Goal: Information Seeking & Learning: Learn about a topic

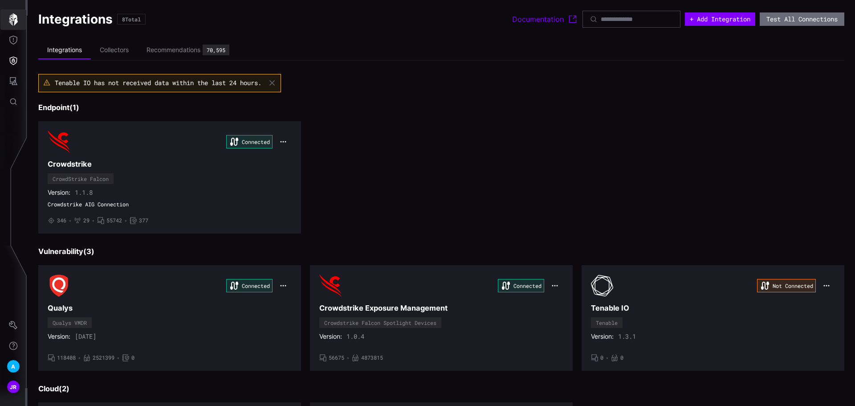
click at [20, 20] on button "button" at bounding box center [13, 19] width 26 height 20
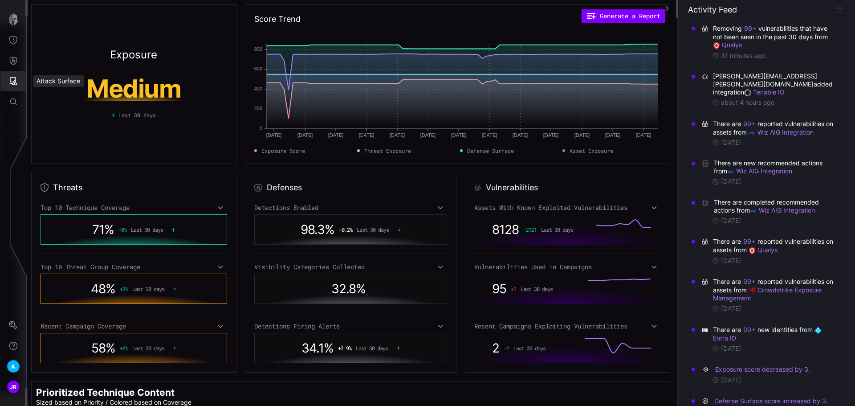
click at [13, 76] on button "Attack Surface" at bounding box center [13, 81] width 26 height 20
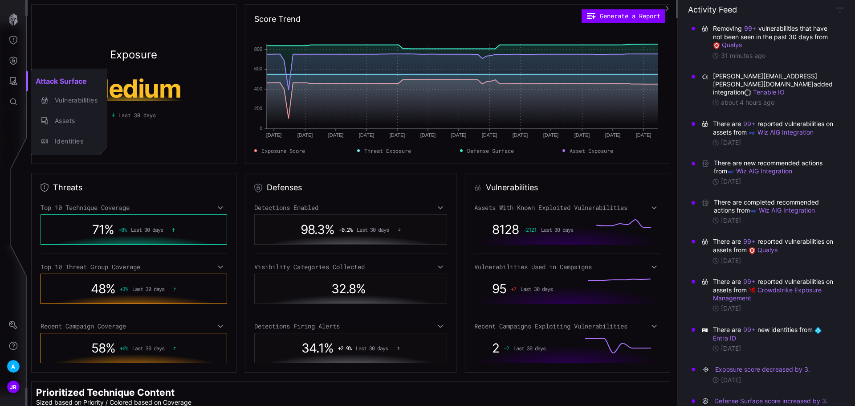
click at [16, 79] on div at bounding box center [427, 203] width 855 height 406
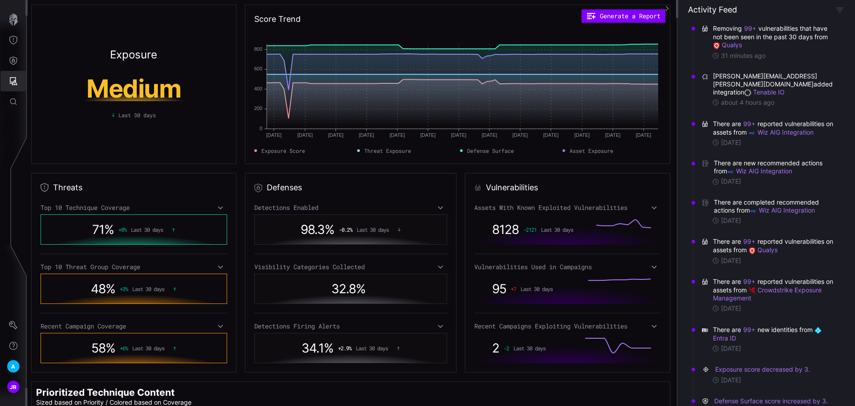
click at [11, 82] on icon "Attack Surface" at bounding box center [13, 81] width 9 height 9
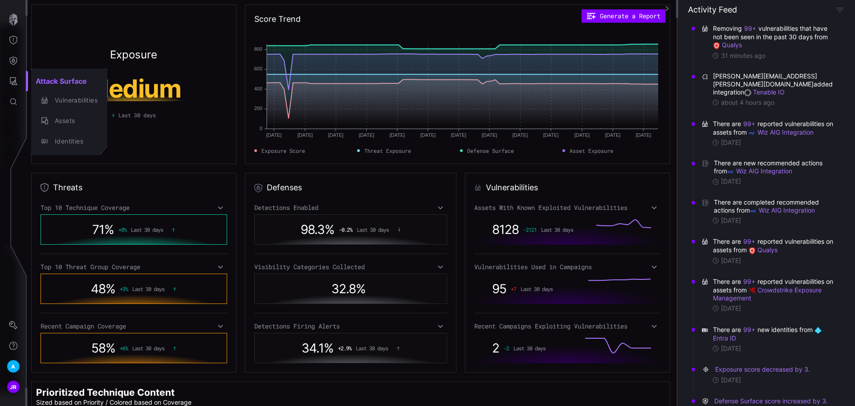
click at [12, 57] on div at bounding box center [427, 203] width 855 height 406
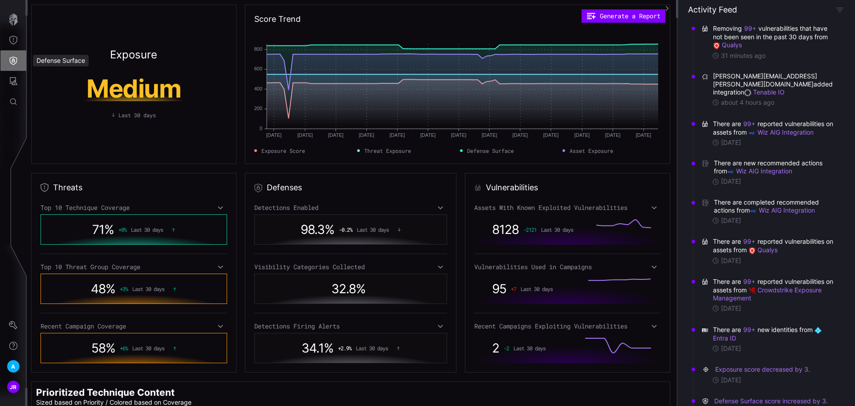
click at [13, 58] on icon "Defense Surface" at bounding box center [13, 60] width 9 height 9
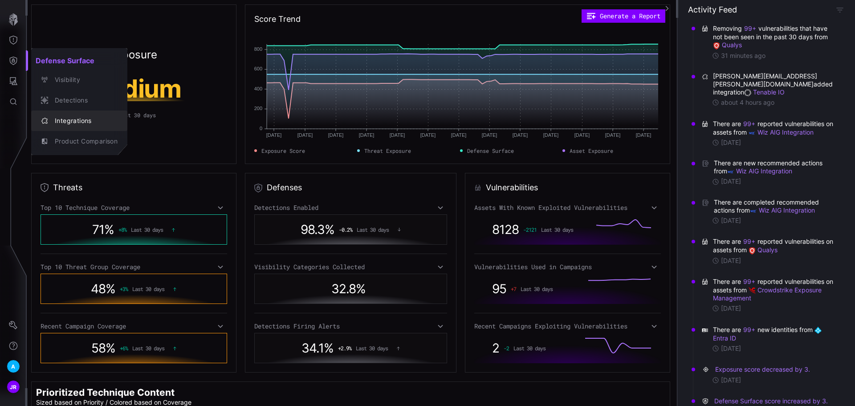
click at [89, 122] on div "Integrations" at bounding box center [83, 120] width 67 height 11
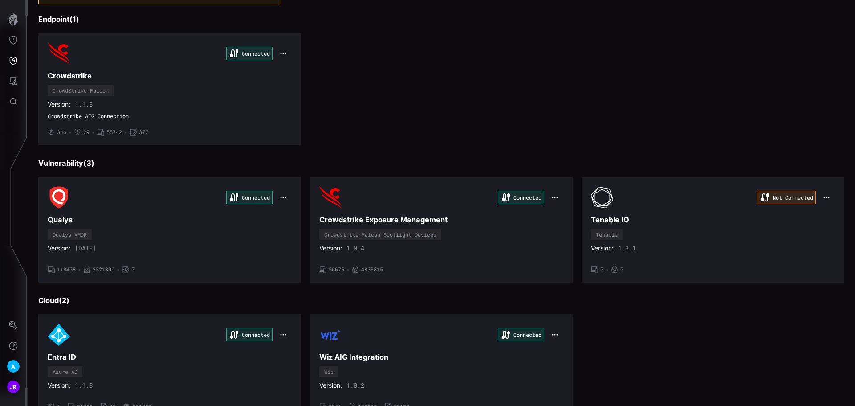
scroll to position [89, 0]
click at [416, 195] on div "Connected" at bounding box center [441, 196] width 244 height 22
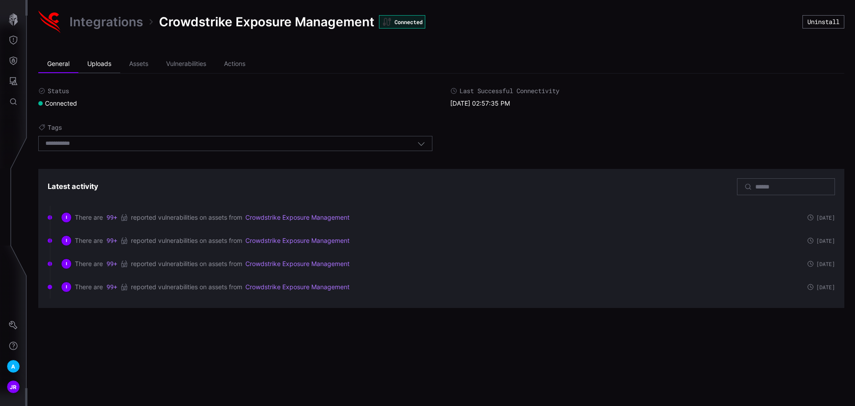
click at [96, 64] on li "Uploads" at bounding box center [99, 64] width 42 height 18
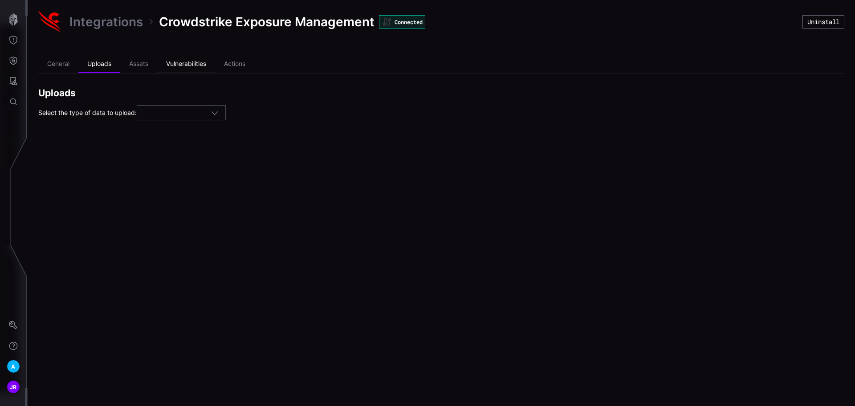
click at [166, 64] on li "Vulnerabilities" at bounding box center [186, 64] width 58 height 18
click at [142, 64] on li "Assets" at bounding box center [138, 64] width 37 height 18
click at [231, 65] on li "Actions" at bounding box center [234, 64] width 39 height 18
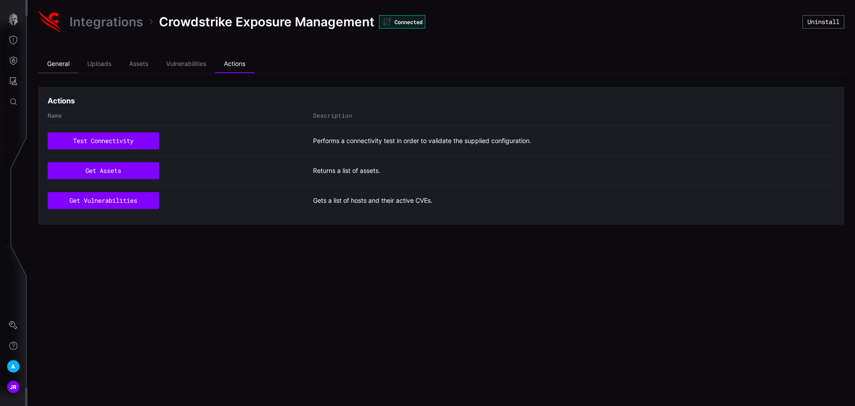
click at [54, 66] on li "General" at bounding box center [58, 64] width 40 height 18
click at [122, 20] on link "Integrations" at bounding box center [105, 22] width 73 height 16
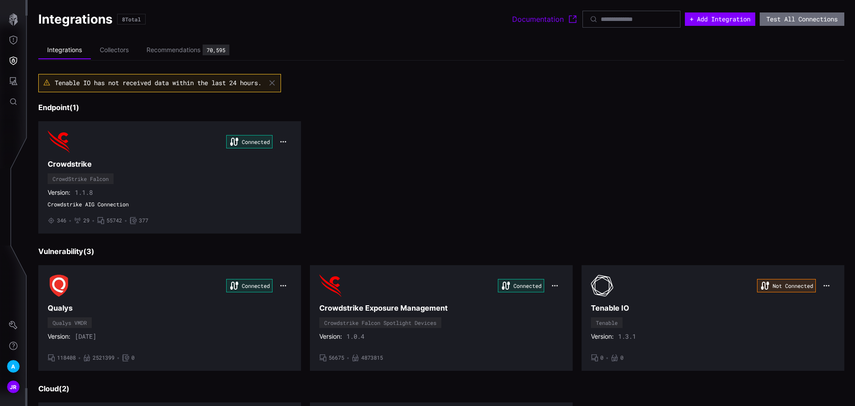
click at [155, 313] on h3 "Qualys" at bounding box center [170, 307] width 244 height 9
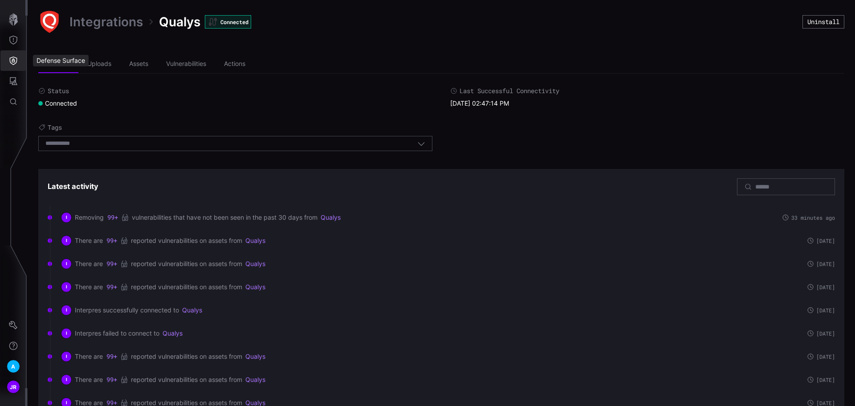
click at [16, 61] on icon "Defense Surface" at bounding box center [14, 61] width 8 height 8
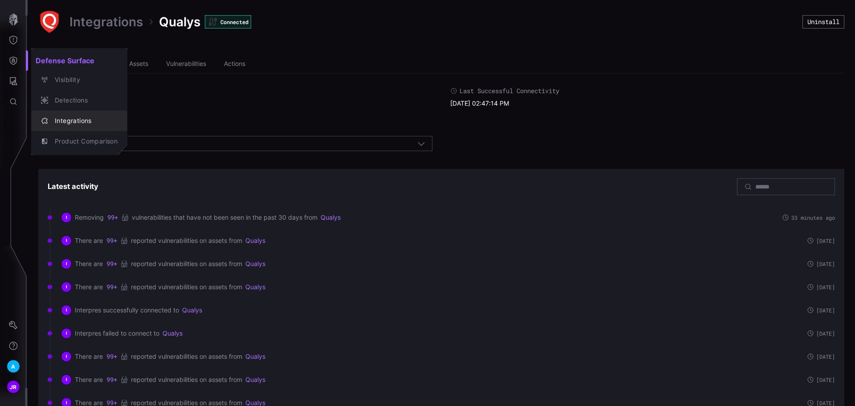
click at [93, 119] on div "Integrations" at bounding box center [83, 120] width 67 height 11
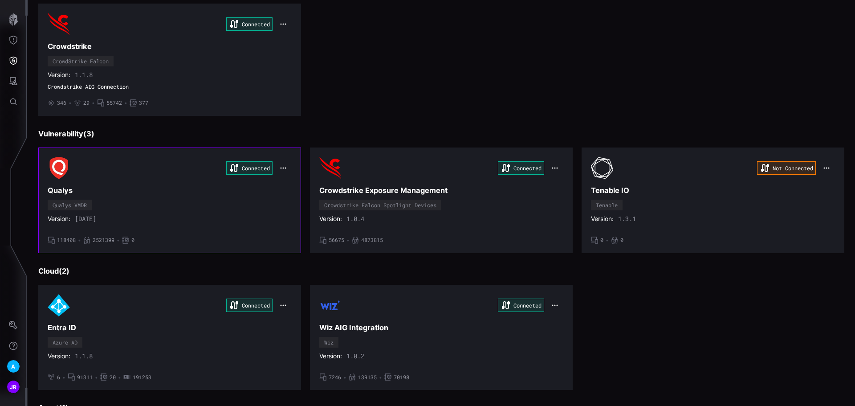
scroll to position [134, 0]
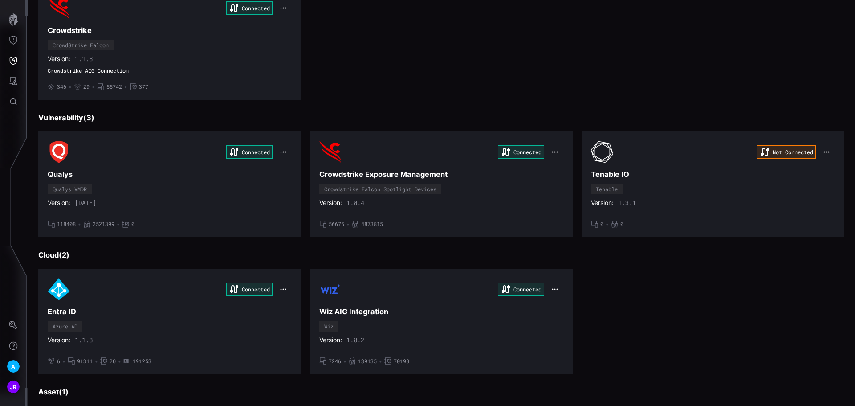
click at [163, 318] on div "Connected Entra ID Azure AD Version: 1.1.8 • 6 • 91311 • 20 • 191253" at bounding box center [170, 321] width 244 height 86
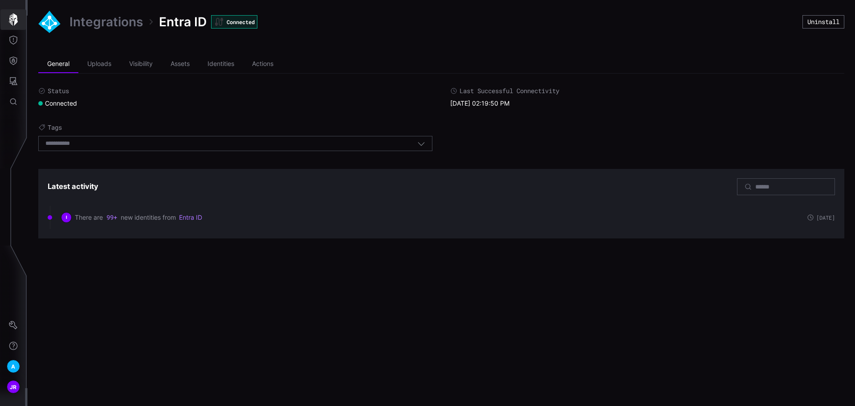
click at [17, 20] on icon "button" at bounding box center [13, 19] width 12 height 12
